Goal: Task Accomplishment & Management: Manage account settings

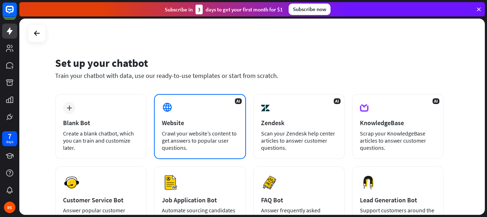
click at [228, 147] on div "Crawl your website’s content to get answers to popular user questions." at bounding box center [200, 140] width 76 height 21
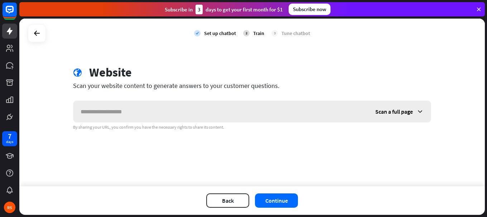
click at [133, 115] on input "text" at bounding box center [220, 111] width 294 height 21
type input "*********"
click at [280, 194] on button "Continue" at bounding box center [276, 201] width 43 height 14
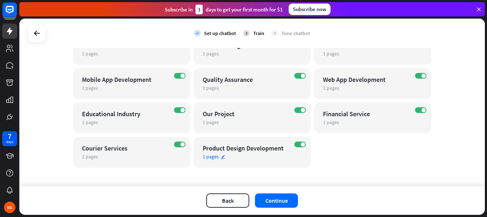
scroll to position [117, 0]
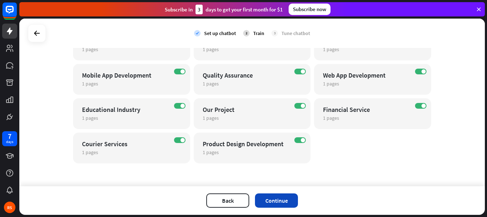
click at [267, 200] on button "Continue" at bounding box center [276, 201] width 43 height 14
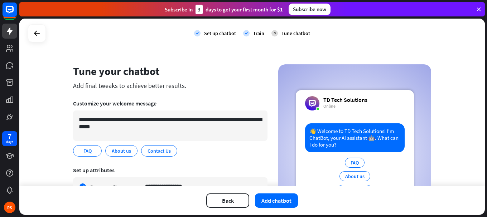
scroll to position [0, 0]
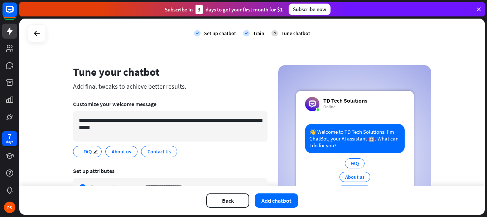
click at [89, 153] on span "FAQ" at bounding box center [88, 152] width 10 height 8
click at [269, 197] on button "Add chatbot" at bounding box center [276, 201] width 43 height 14
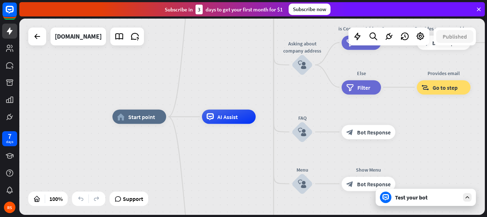
click at [402, 199] on div "Test your bot" at bounding box center [427, 197] width 64 height 7
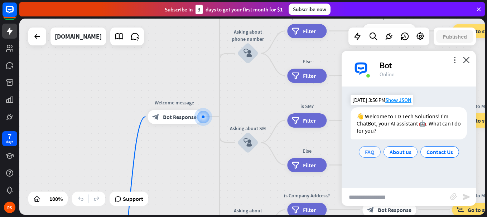
click at [374, 156] on div "FAQ" at bounding box center [369, 151] width 22 height 11
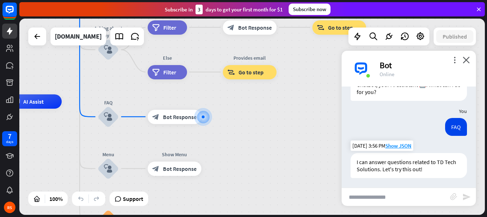
scroll to position [40, 0]
click at [385, 199] on input "text" at bounding box center [395, 197] width 108 height 18
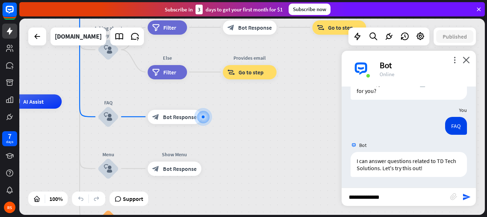
type input "**********"
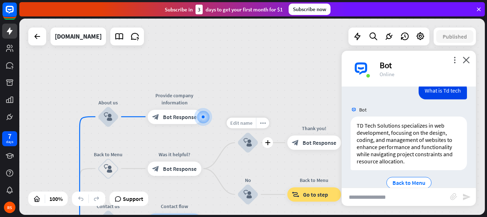
scroll to position [165, 0]
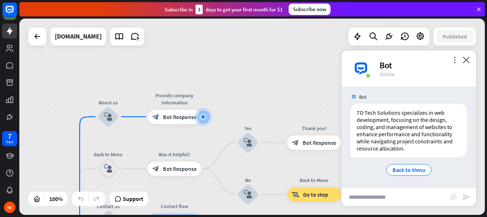
click at [383, 196] on input "text" at bounding box center [395, 197] width 108 height 18
click at [399, 171] on span "Back to Menu" at bounding box center [408, 169] width 33 height 7
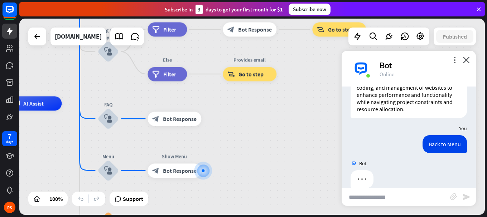
scroll to position [216, 0]
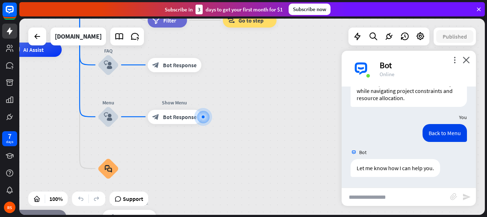
click at [366, 200] on input "text" at bounding box center [395, 197] width 108 height 18
type input "**********"
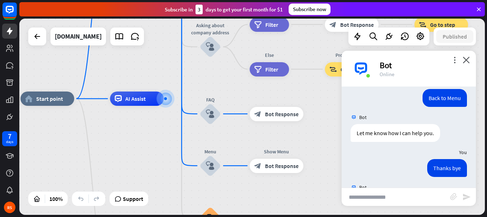
scroll to position [300, 0]
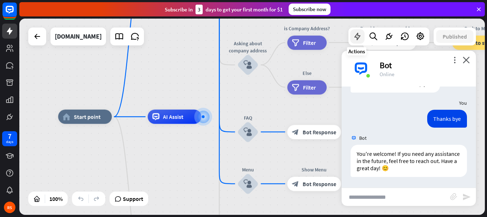
click at [356, 38] on icon at bounding box center [356, 36] width 9 height 9
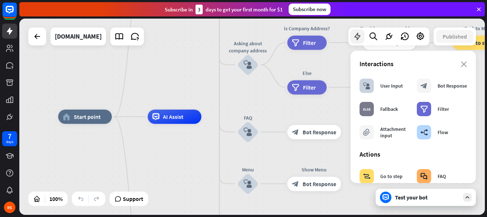
click at [356, 38] on icon at bounding box center [356, 36] width 9 height 9
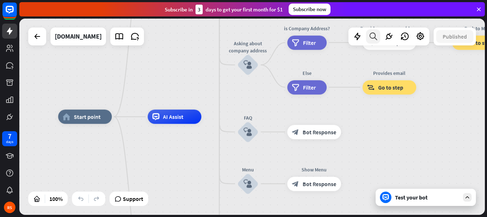
click at [376, 41] on div at bounding box center [373, 36] width 14 height 14
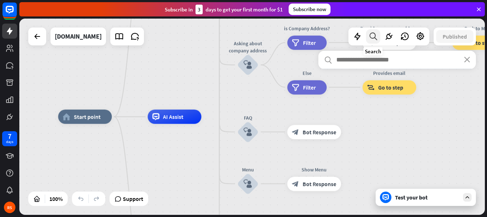
click at [375, 41] on div at bounding box center [373, 36] width 14 height 14
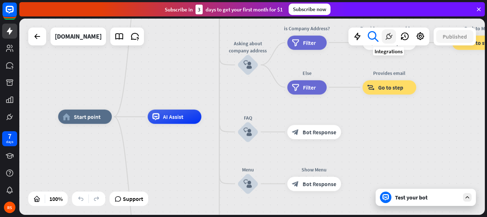
click at [384, 43] on div at bounding box center [388, 36] width 14 height 14
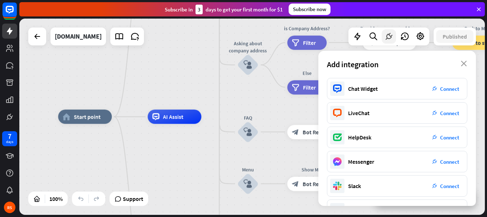
click at [384, 43] on div at bounding box center [388, 36] width 14 height 14
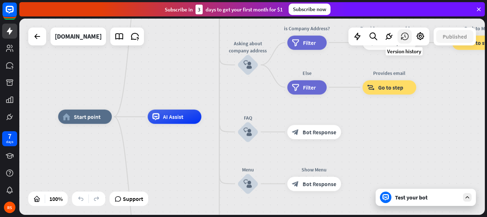
click at [409, 40] on icon at bounding box center [404, 36] width 9 height 9
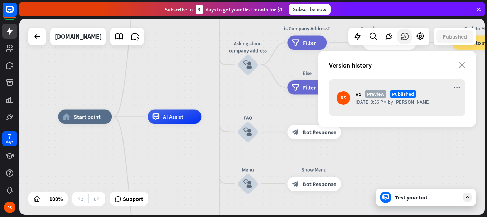
click at [409, 40] on icon at bounding box center [404, 36] width 9 height 9
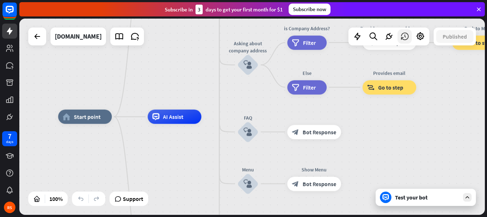
click at [409, 40] on icon at bounding box center [404, 36] width 9 height 9
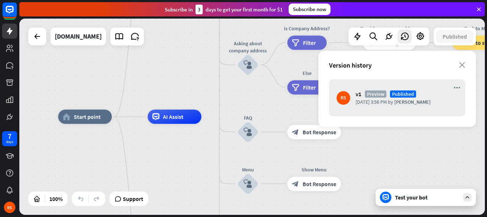
click at [364, 94] on div "v1 [GEOGRAPHIC_DATA] Published" at bounding box center [406, 94] width 102 height 7
click at [416, 35] on icon at bounding box center [419, 36] width 9 height 9
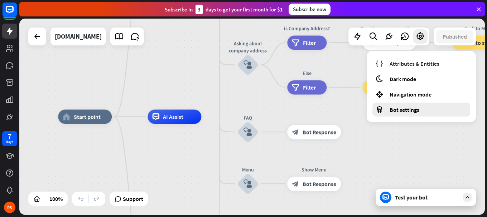
click at [390, 111] on span "Bot settings" at bounding box center [404, 109] width 30 height 7
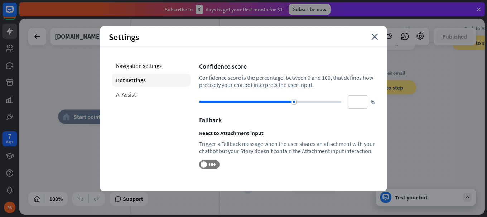
click at [146, 92] on div "AI Assist" at bounding box center [151, 94] width 79 height 13
type input "**"
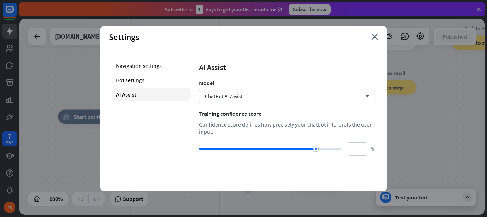
click at [263, 121] on div "Confidence score defines how precisely your chatbot interprets the user input." at bounding box center [287, 128] width 176 height 14
click at [391, 143] on div "home_2 Start point Welcome message block_bot_response Bot Response About us blo…" at bounding box center [290, 215] width 465 height 196
drag, startPoint x: 439, startPoint y: 145, endPoint x: 420, endPoint y: 131, distance: 24.0
click at [438, 144] on div "home_2 Start point Welcome message block_bot_response Bot Response About us blo…" at bounding box center [290, 214] width 465 height 196
click at [375, 40] on div "Settings close" at bounding box center [243, 36] width 286 height 21
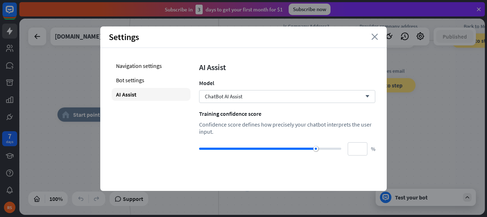
drag, startPoint x: 383, startPoint y: 35, endPoint x: 374, endPoint y: 35, distance: 8.9
click at [383, 34] on div "Settings close" at bounding box center [243, 36] width 286 height 21
click at [369, 36] on div "Settings close" at bounding box center [243, 36] width 286 height 21
click at [375, 35] on icon "close" at bounding box center [374, 37] width 7 height 6
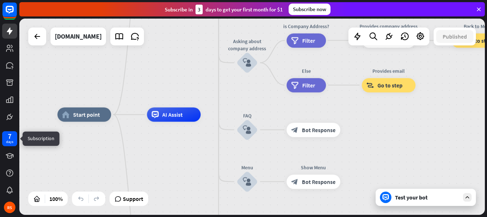
click at [12, 137] on div "7 days" at bounding box center [9, 138] width 7 height 11
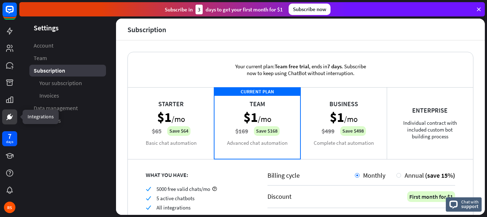
click at [8, 114] on icon at bounding box center [9, 117] width 9 height 9
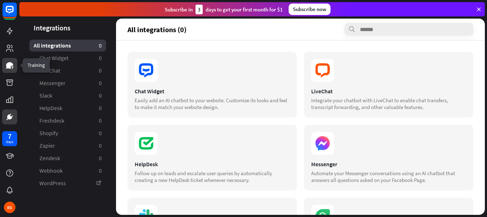
click at [8, 60] on link at bounding box center [9, 65] width 15 height 15
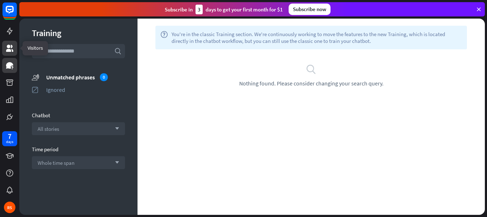
click at [11, 51] on icon at bounding box center [9, 48] width 7 height 7
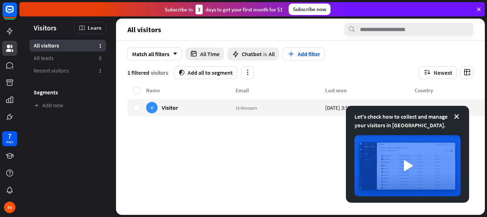
click at [189, 163] on div "Name Email Last seen Country V Visitor Unknown [DATE] 3:57 PM Unknown" at bounding box center [315, 150] width 376 height 129
click at [458, 116] on icon at bounding box center [456, 116] width 7 height 7
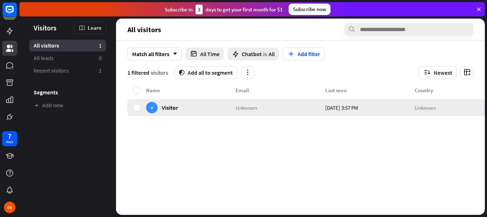
click at [226, 110] on div "V Visitor" at bounding box center [190, 107] width 89 height 17
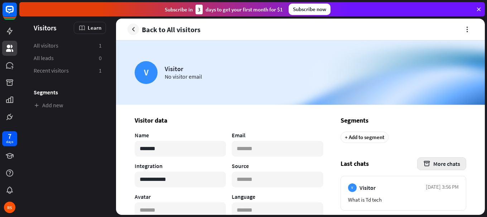
click at [435, 159] on button "More chats" at bounding box center [441, 163] width 49 height 13
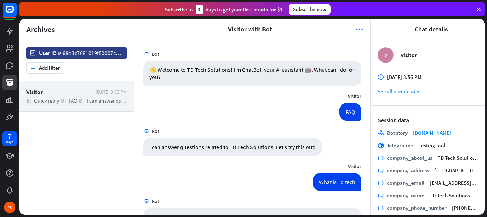
scroll to position [184, 0]
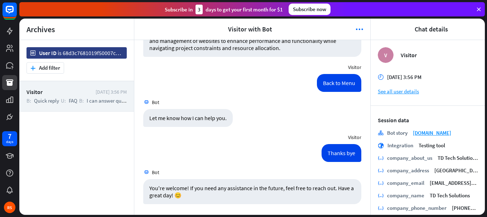
click at [478, 9] on icon at bounding box center [478, 9] width 6 height 6
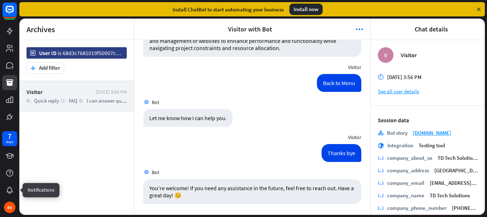
click at [9, 183] on div "7 days RS" at bounding box center [9, 172] width 19 height 86
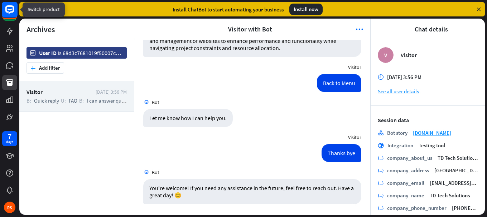
click at [9, 5] on rect at bounding box center [10, 10] width 16 height 16
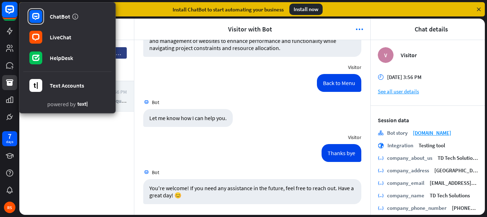
click at [9, 4] on rect at bounding box center [10, 10] width 16 height 16
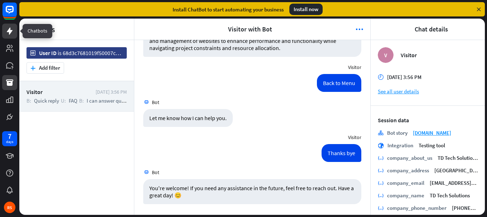
click at [11, 30] on icon at bounding box center [9, 31] width 9 height 9
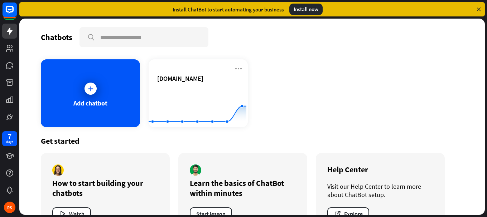
scroll to position [25, 0]
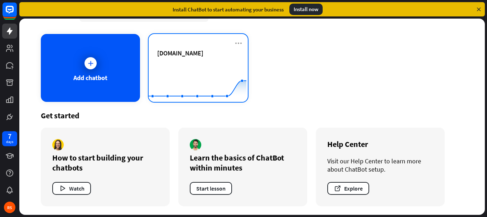
click at [191, 61] on div "[DOMAIN_NAME]" at bounding box center [198, 61] width 82 height 25
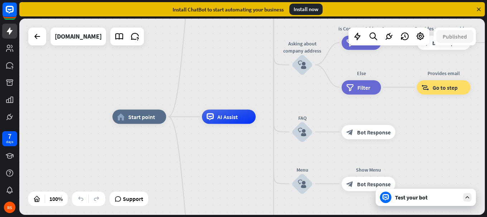
click at [468, 200] on icon at bounding box center [467, 197] width 6 height 6
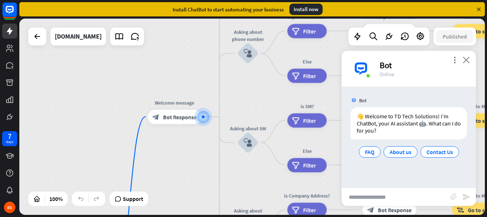
click at [464, 58] on icon "close" at bounding box center [465, 60] width 7 height 7
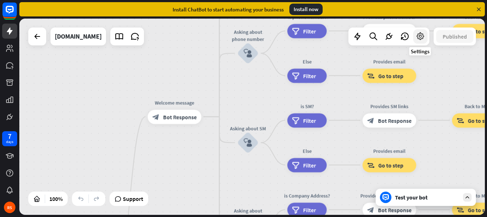
click at [416, 39] on icon at bounding box center [419, 36] width 9 height 9
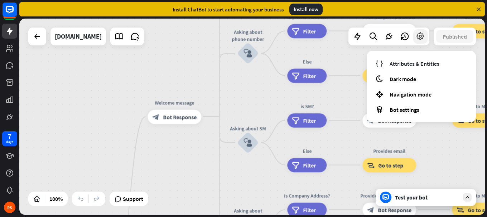
click at [416, 39] on icon at bounding box center [419, 36] width 9 height 9
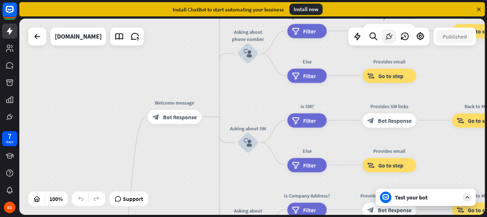
click at [386, 39] on icon at bounding box center [388, 36] width 9 height 9
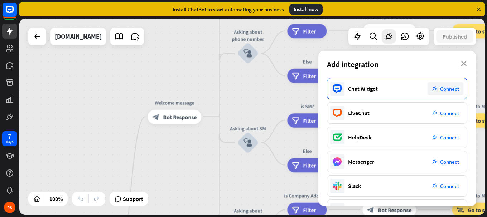
click at [452, 87] on span "Connect" at bounding box center [449, 89] width 19 height 7
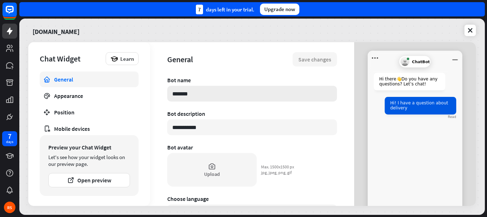
click at [209, 93] on input "*******" at bounding box center [252, 94] width 170 height 16
type textarea "*"
type input "******"
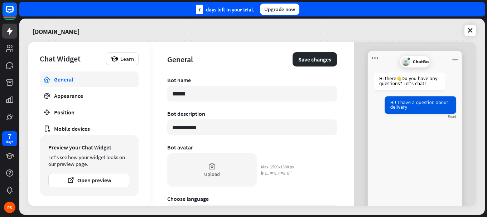
type textarea "*"
type input "*****"
type textarea "*"
type input "***"
type textarea "*"
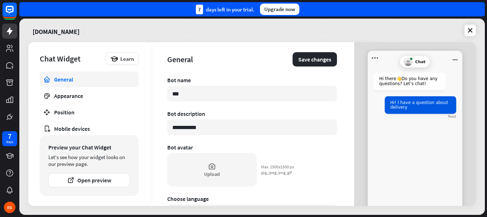
type input "**"
type textarea "*"
type input "*"
type textarea "*"
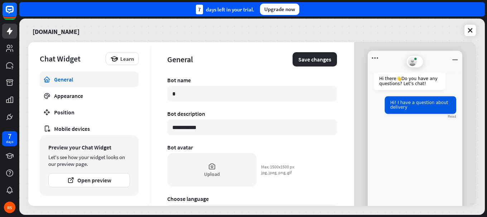
type input "**"
type textarea "*"
type input "**"
type textarea "*"
type input "****"
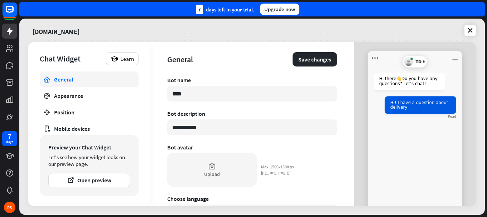
type textarea "*"
type input "*****"
type textarea "*"
type input "******"
type textarea "*"
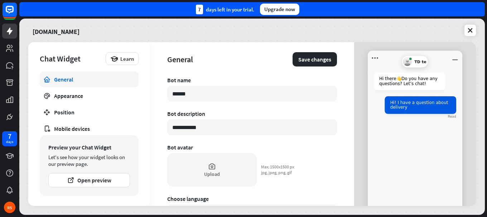
type input "*******"
type textarea "*"
type input "*******"
type textarea "*"
type input "*********"
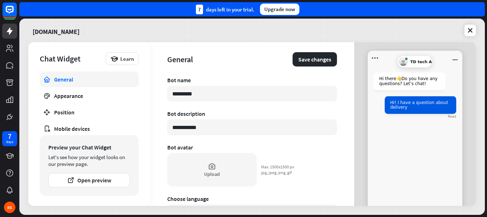
type textarea "*"
type input "**********"
type textarea "*"
type input "**********"
type textarea "*"
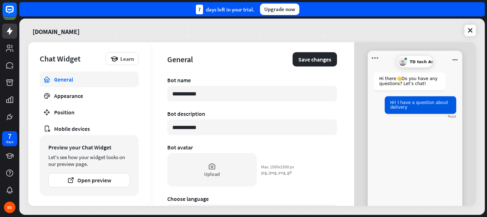
type input "**********"
type textarea "*"
type input "**********"
type textarea "*"
type input "**********"
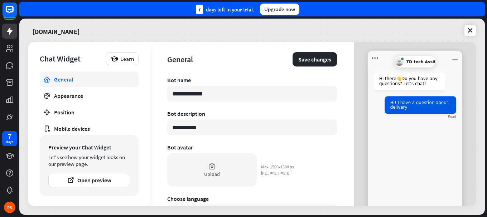
type textarea "*"
type input "**********"
type textarea "*"
type input "**********"
click at [201, 94] on input "**********" at bounding box center [252, 94] width 170 height 16
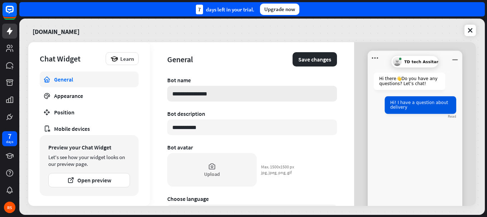
type textarea "*"
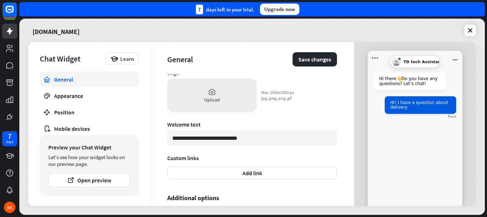
scroll to position [254, 0]
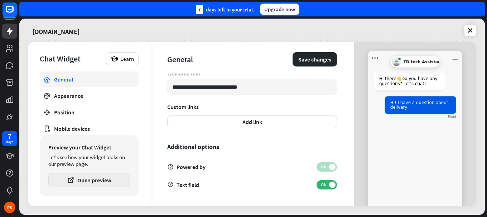
type input "**********"
click at [101, 180] on button "Open preview" at bounding box center [89, 180] width 82 height 14
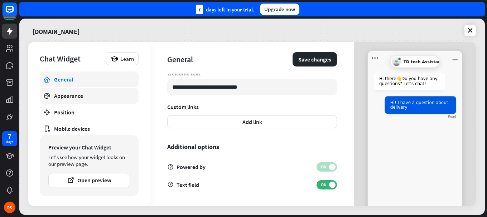
click at [93, 97] on div "Appearance" at bounding box center [89, 95] width 70 height 7
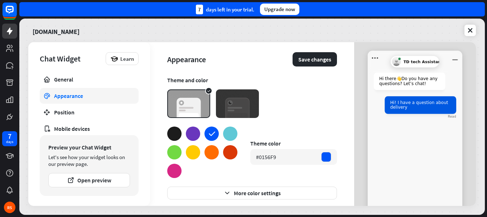
click at [175, 129] on div at bounding box center [174, 134] width 14 height 14
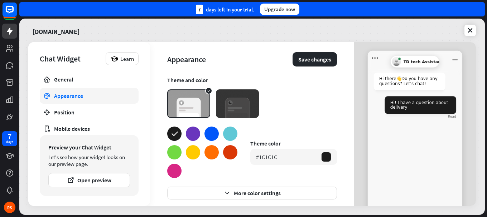
click at [175, 130] on icon at bounding box center [174, 134] width 9 height 9
click at [216, 131] on div at bounding box center [211, 134] width 14 height 14
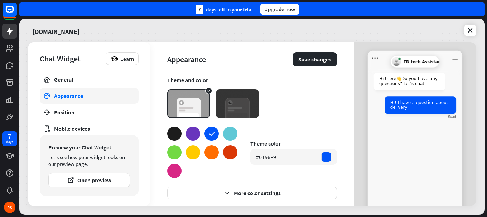
click at [226, 137] on div at bounding box center [230, 134] width 14 height 14
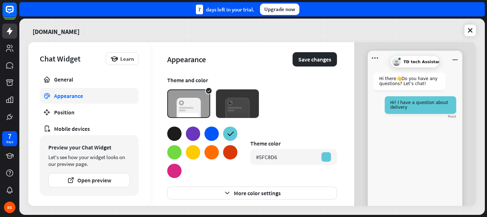
click at [210, 149] on div at bounding box center [211, 152] width 14 height 14
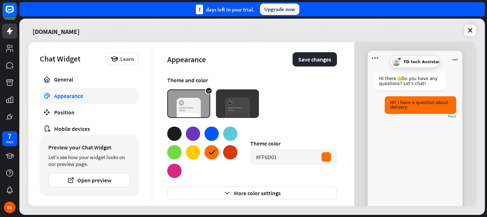
click at [170, 173] on div at bounding box center [174, 171] width 14 height 14
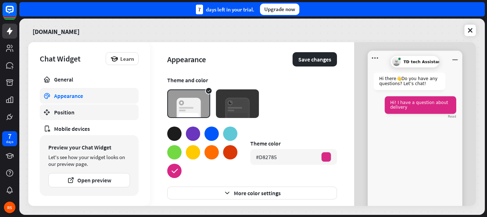
click at [72, 108] on link "Position" at bounding box center [89, 112] width 99 height 16
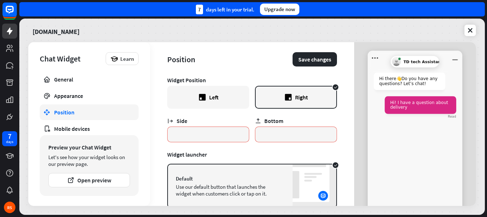
click at [217, 106] on div "Left" at bounding box center [208, 97] width 82 height 23
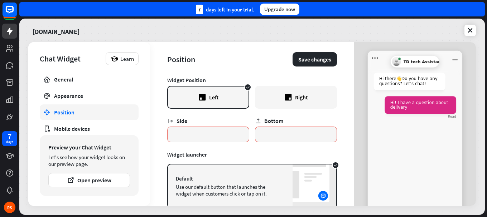
click at [274, 97] on div "Right" at bounding box center [296, 97] width 82 height 23
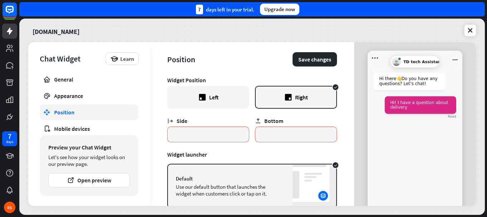
click at [260, 121] on div "Bottom" at bounding box center [296, 120] width 82 height 7
click at [252, 121] on div "Side * Bottom *" at bounding box center [252, 126] width 170 height 34
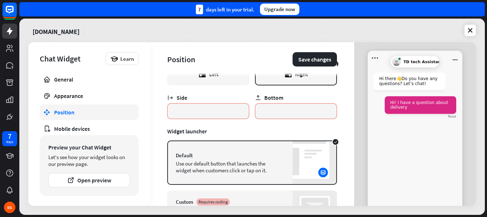
scroll to position [72, 0]
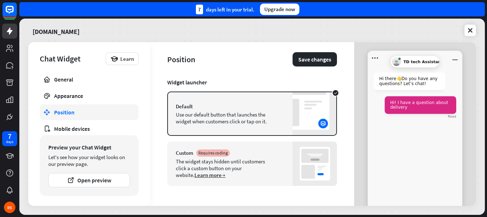
click at [93, 121] on div "General Appearance Position Mobile devices Greetings Publish Not installed" at bounding box center [89, 102] width 99 height 60
click at [94, 128] on div "Mobile devices" at bounding box center [89, 128] width 70 height 7
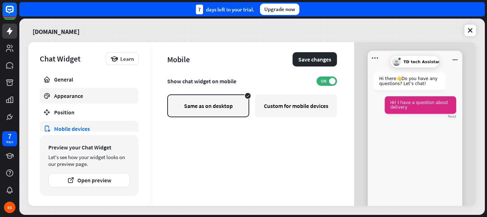
click at [82, 97] on div "Appearance" at bounding box center [89, 95] width 70 height 7
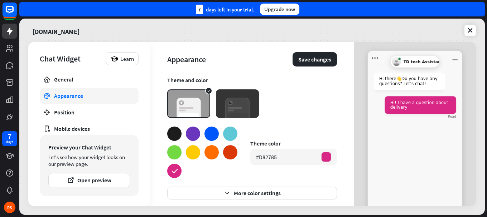
click at [246, 109] on img at bounding box center [237, 103] width 43 height 29
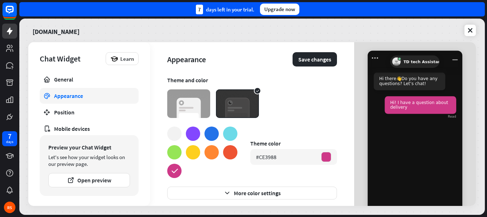
click at [212, 149] on div at bounding box center [211, 152] width 14 height 14
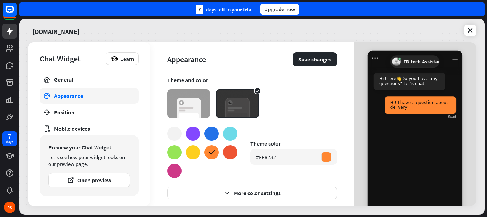
click at [211, 150] on icon at bounding box center [211, 152] width 9 height 9
click at [214, 138] on div at bounding box center [211, 134] width 14 height 14
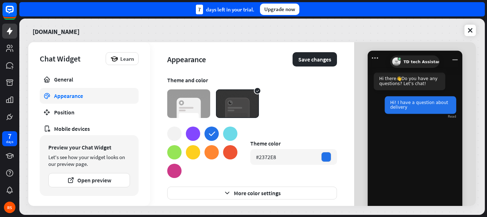
click at [211, 158] on div at bounding box center [211, 152] width 14 height 14
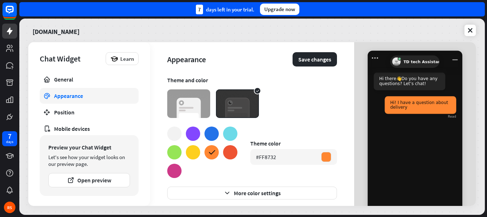
click at [165, 172] on div "Appearance Save changes Theme and color Theme color #FF8732 More color settings…" at bounding box center [252, 124] width 204 height 164
click at [169, 172] on div at bounding box center [174, 171] width 14 height 14
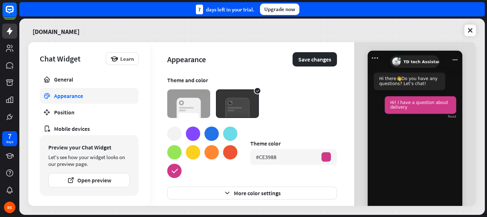
click at [209, 103] on img at bounding box center [188, 103] width 43 height 29
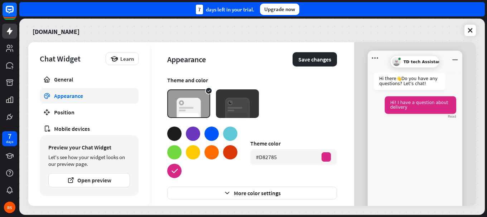
click at [213, 153] on div at bounding box center [211, 152] width 14 height 14
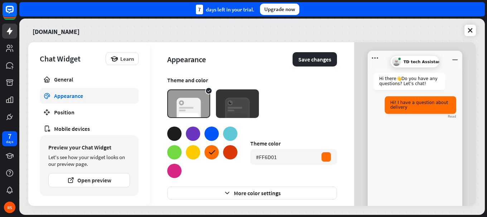
click at [213, 153] on icon at bounding box center [211, 152] width 9 height 9
click at [176, 170] on div at bounding box center [174, 171] width 14 height 14
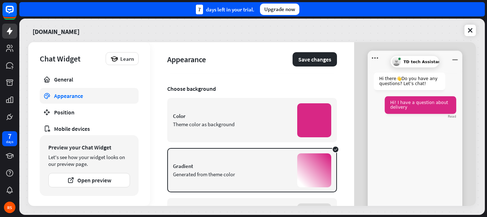
scroll to position [143, 0]
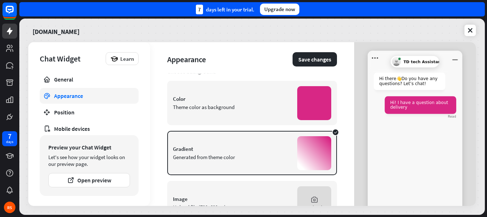
click at [210, 103] on div "Color Theme color as background" at bounding box center [232, 103] width 118 height 15
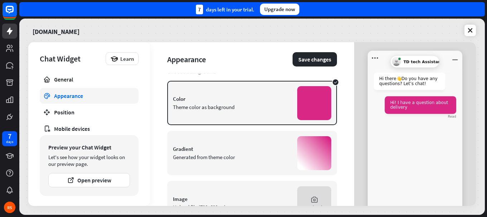
click at [309, 104] on div at bounding box center [314, 103] width 34 height 34
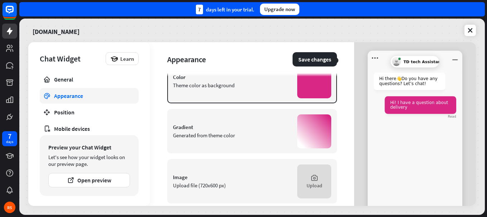
scroll to position [177, 0]
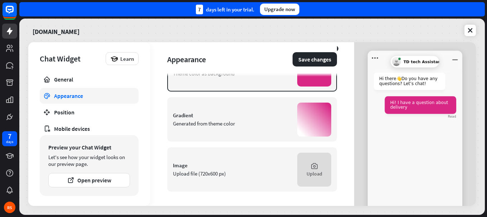
click at [242, 134] on div "Gradient Generated from theme color" at bounding box center [252, 119] width 170 height 44
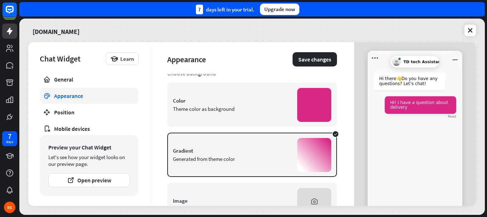
scroll to position [141, 0]
click at [255, 118] on div "Color Theme color as background" at bounding box center [252, 105] width 170 height 44
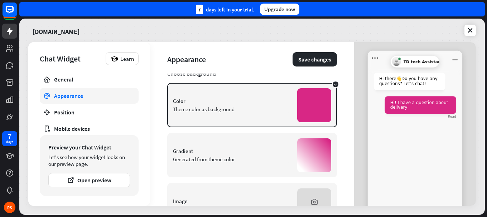
click at [301, 101] on div at bounding box center [314, 105] width 34 height 34
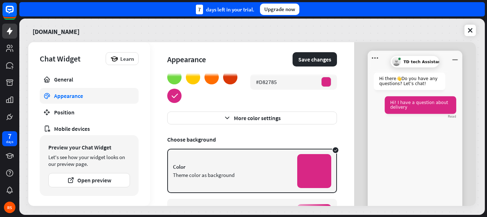
scroll to position [69, 0]
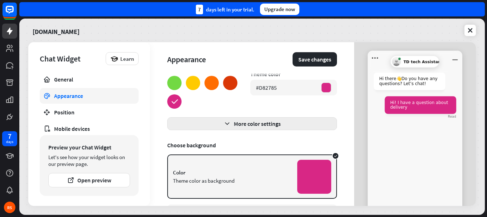
click at [244, 124] on button "More color settings" at bounding box center [252, 123] width 170 height 13
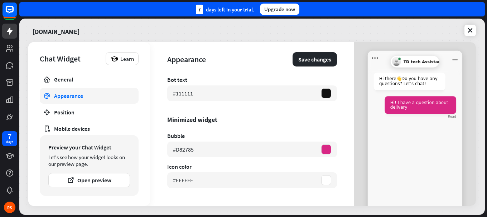
scroll to position [105, 0]
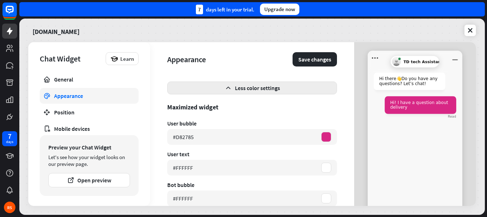
click at [250, 93] on button "Less color settings" at bounding box center [252, 88] width 170 height 13
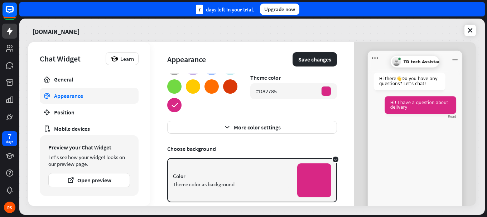
scroll to position [0, 0]
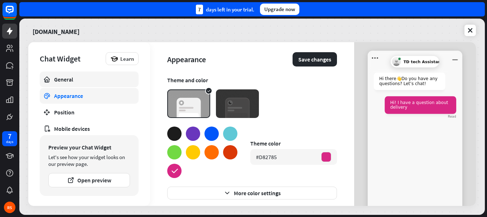
click at [109, 84] on link "General" at bounding box center [89, 80] width 99 height 16
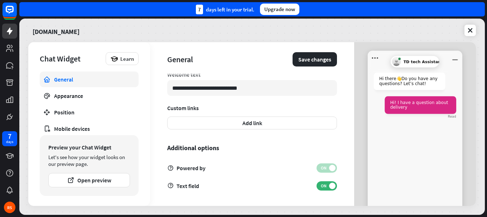
scroll to position [254, 0]
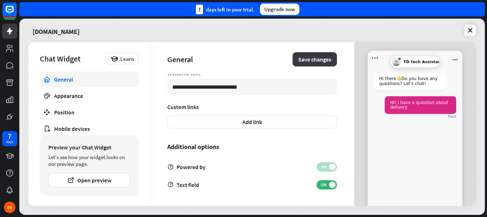
click at [313, 60] on button "Save changes" at bounding box center [314, 59] width 44 height 14
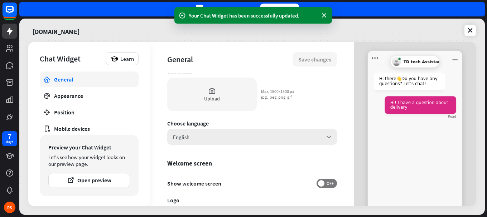
scroll to position [75, 0]
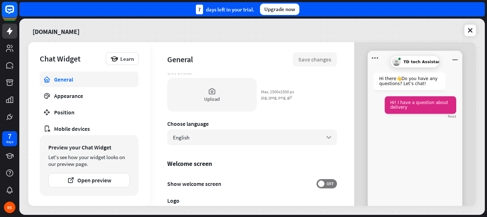
click at [13, 17] on rect at bounding box center [10, 10] width 16 height 16
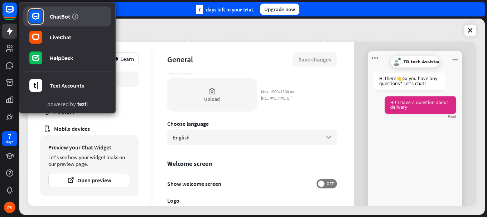
click at [79, 22] on link "ChatBot" at bounding box center [67, 16] width 88 height 20
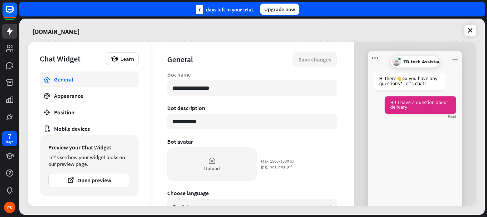
scroll to position [0, 0]
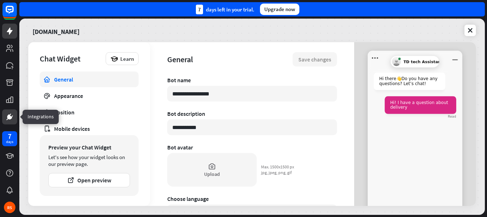
click at [5, 119] on icon at bounding box center [9, 117] width 9 height 9
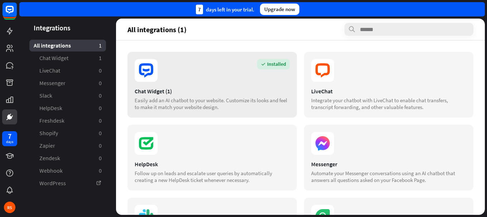
click at [221, 88] on div "Chat Widget (1)" at bounding box center [212, 91] width 155 height 7
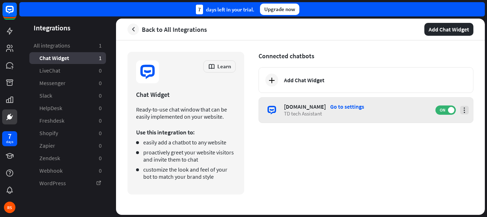
click at [464, 109] on icon at bounding box center [463, 110] width 7 height 7
click at [335, 106] on div "Go to settings" at bounding box center [347, 106] width 34 height 7
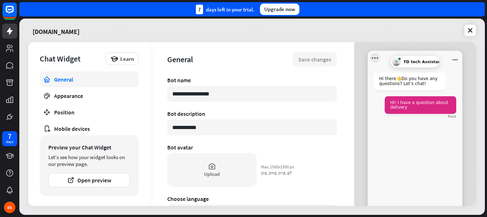
click at [377, 56] on icon "Open menu" at bounding box center [375, 58] width 10 height 10
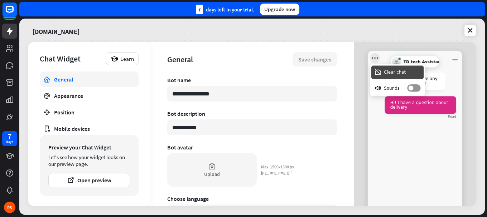
click at [376, 56] on icon "Close menu" at bounding box center [375, 58] width 10 height 10
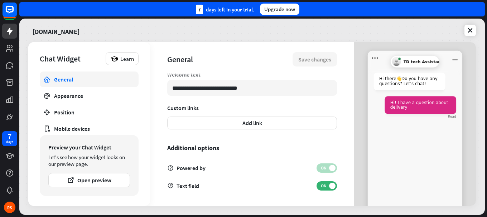
scroll to position [254, 0]
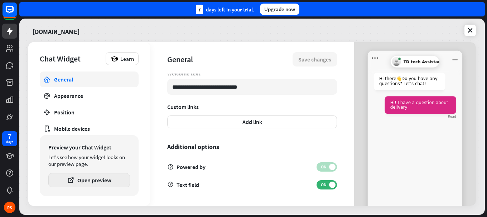
click at [97, 178] on button "Open preview" at bounding box center [89, 180] width 82 height 14
type textarea "*"
